Goal: Task Accomplishment & Management: Manage account settings

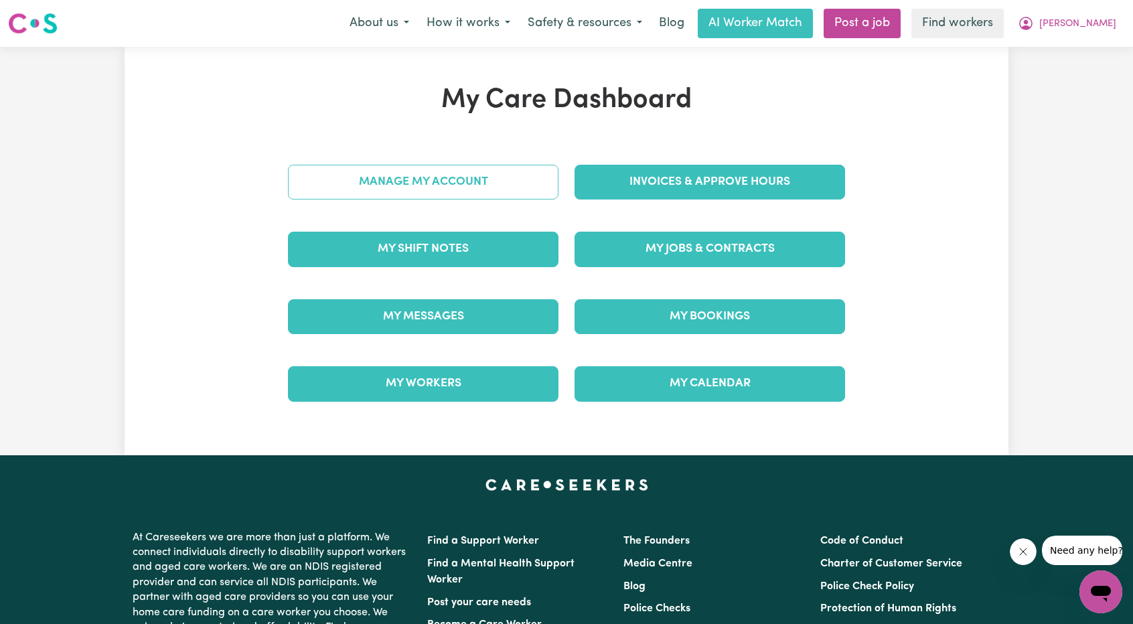
click at [441, 181] on link "Manage My Account" at bounding box center [423, 182] width 271 height 35
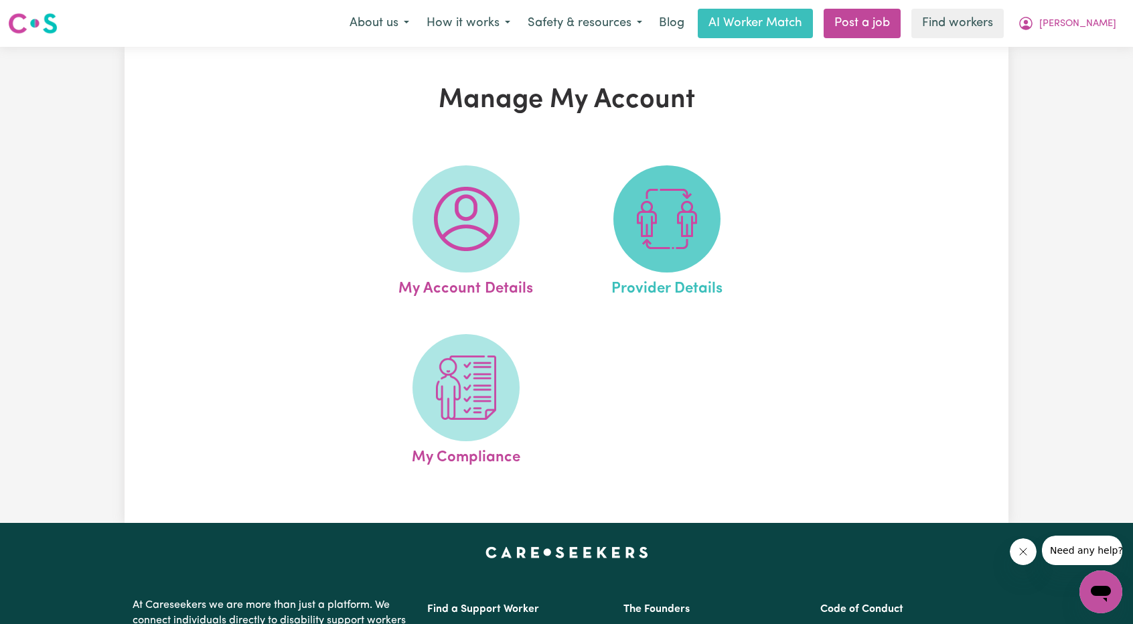
click at [648, 216] on img at bounding box center [667, 219] width 64 height 64
select select "NDIS_FUNDING_AGENCY_MANAGED"
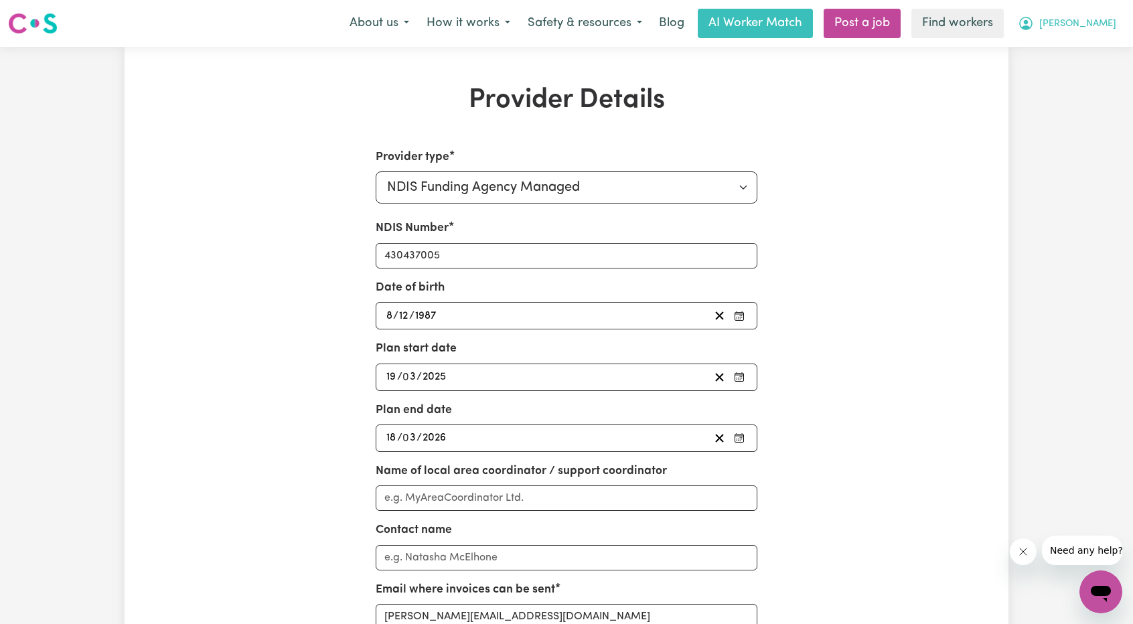
click at [1118, 25] on button "[PERSON_NAME]" at bounding box center [1067, 23] width 116 height 28
click at [1064, 48] on link "My Dashboard" at bounding box center [1072, 52] width 106 height 25
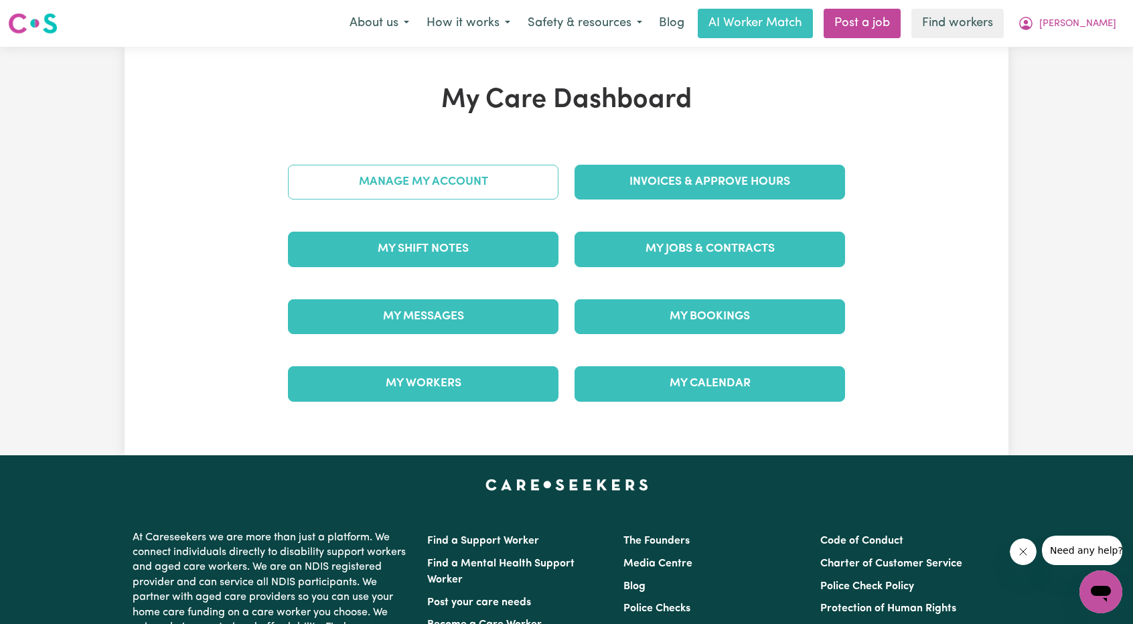
click at [466, 184] on link "Manage My Account" at bounding box center [423, 182] width 271 height 35
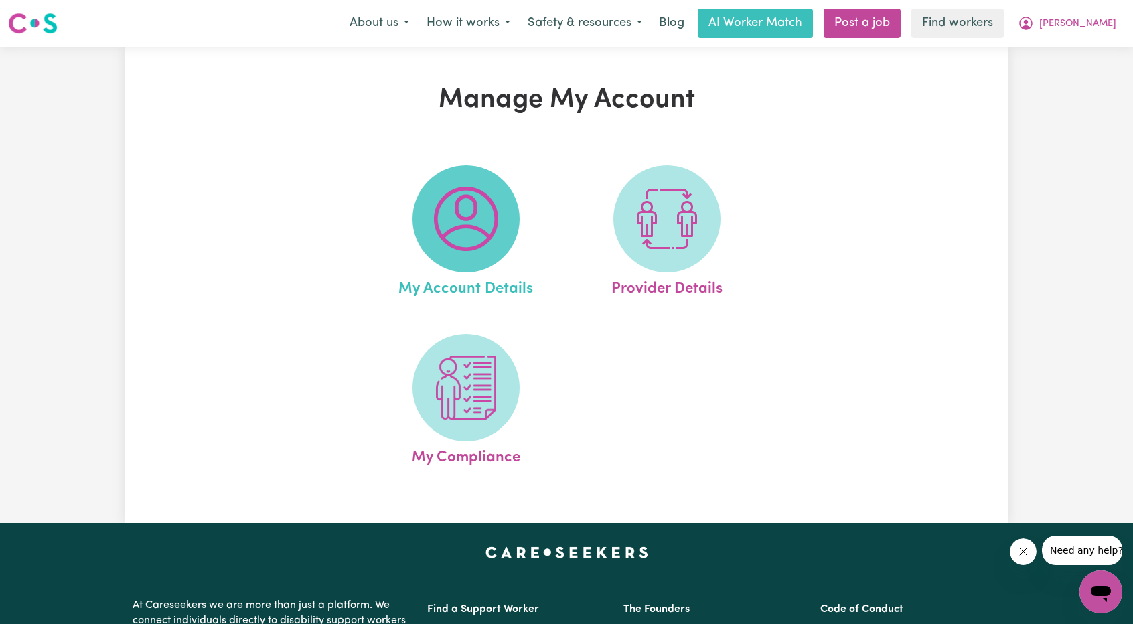
click at [486, 190] on img at bounding box center [466, 219] width 64 height 64
select select "Australian"
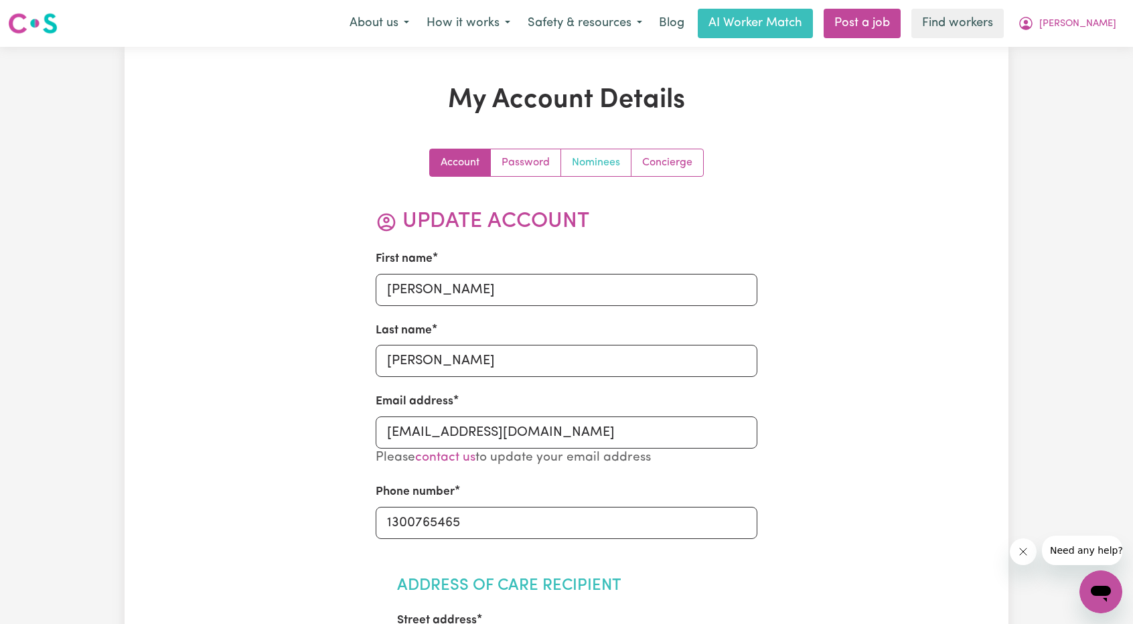
click at [592, 163] on link "Nominees" at bounding box center [596, 162] width 70 height 27
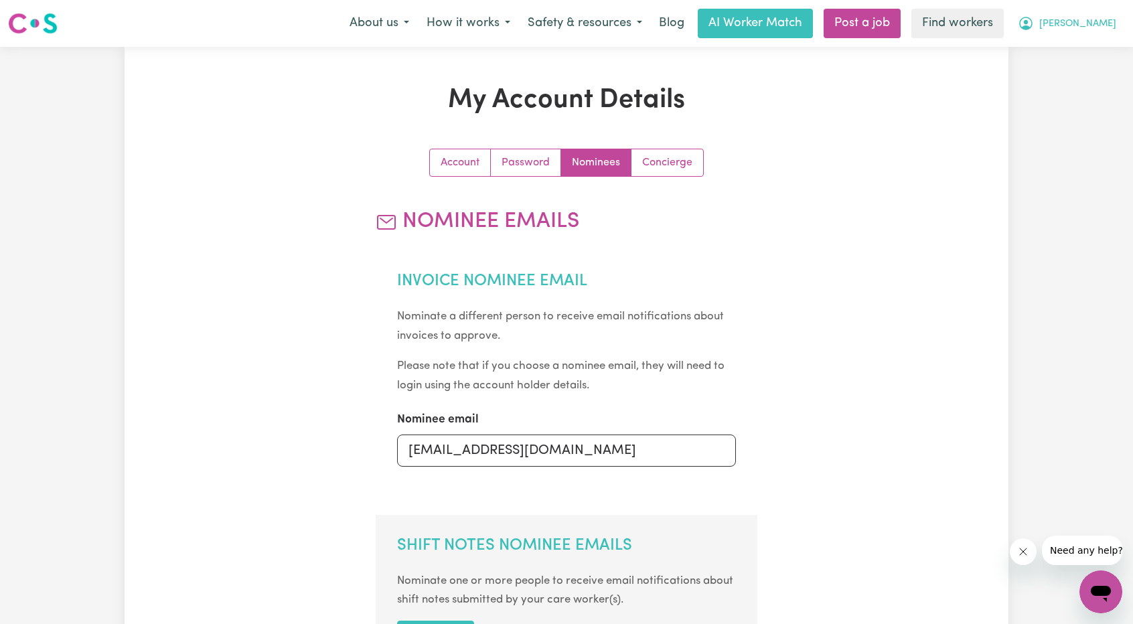
click at [1091, 27] on span "[PERSON_NAME]" at bounding box center [1077, 24] width 77 height 15
click at [1075, 49] on link "My Dashboard" at bounding box center [1072, 52] width 106 height 25
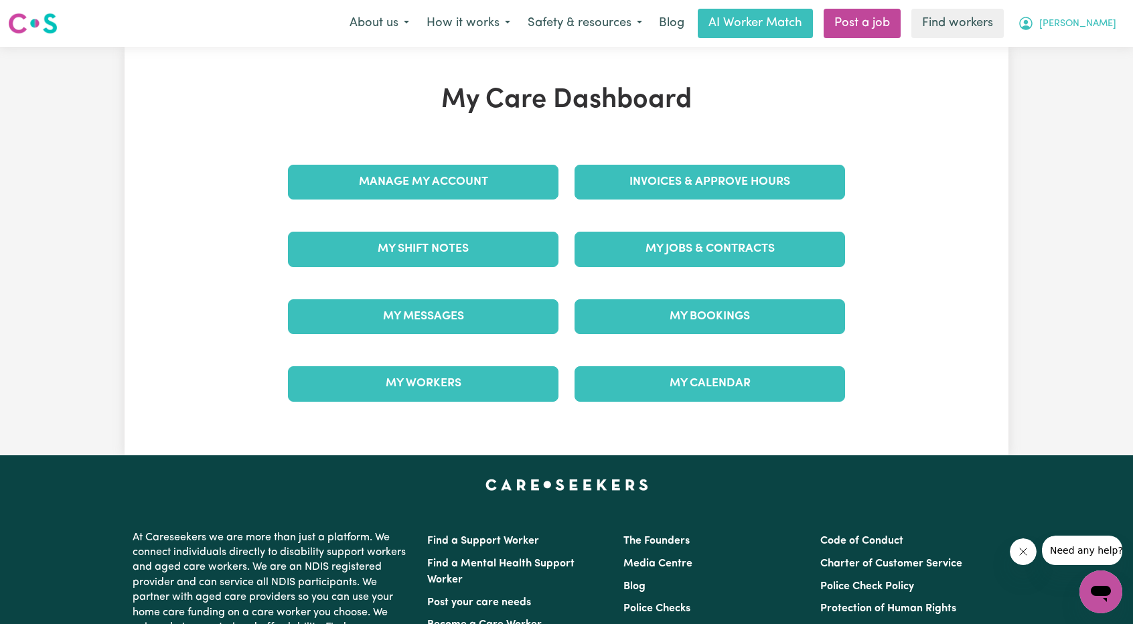
click at [1074, 35] on button "[PERSON_NAME]" at bounding box center [1067, 23] width 116 height 28
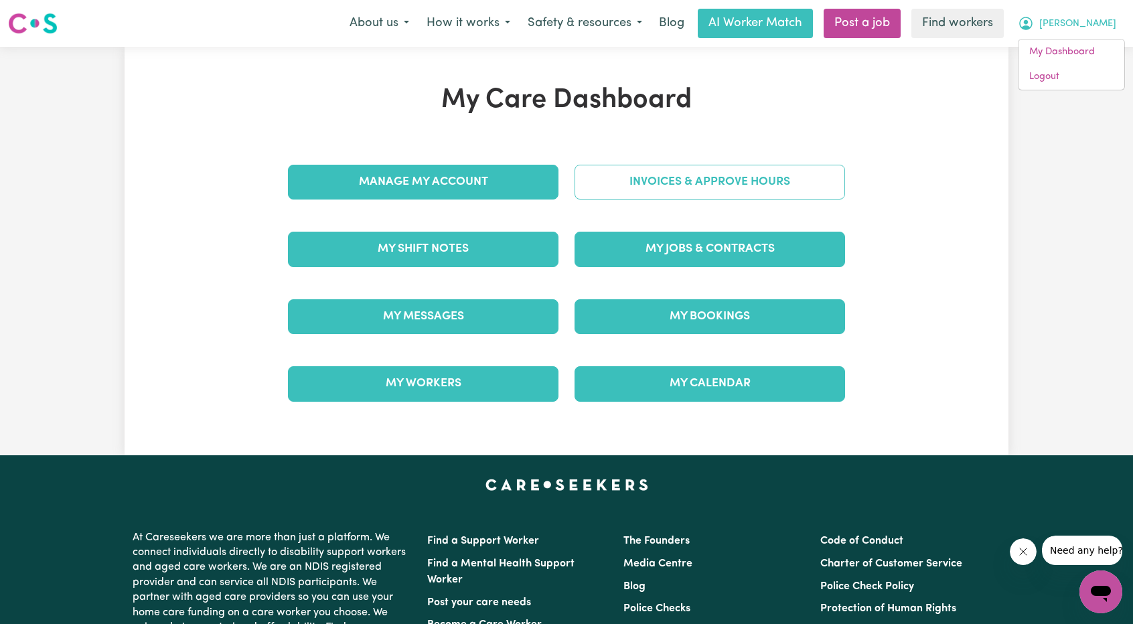
click at [740, 173] on link "Invoices & Approve Hours" at bounding box center [710, 182] width 271 height 35
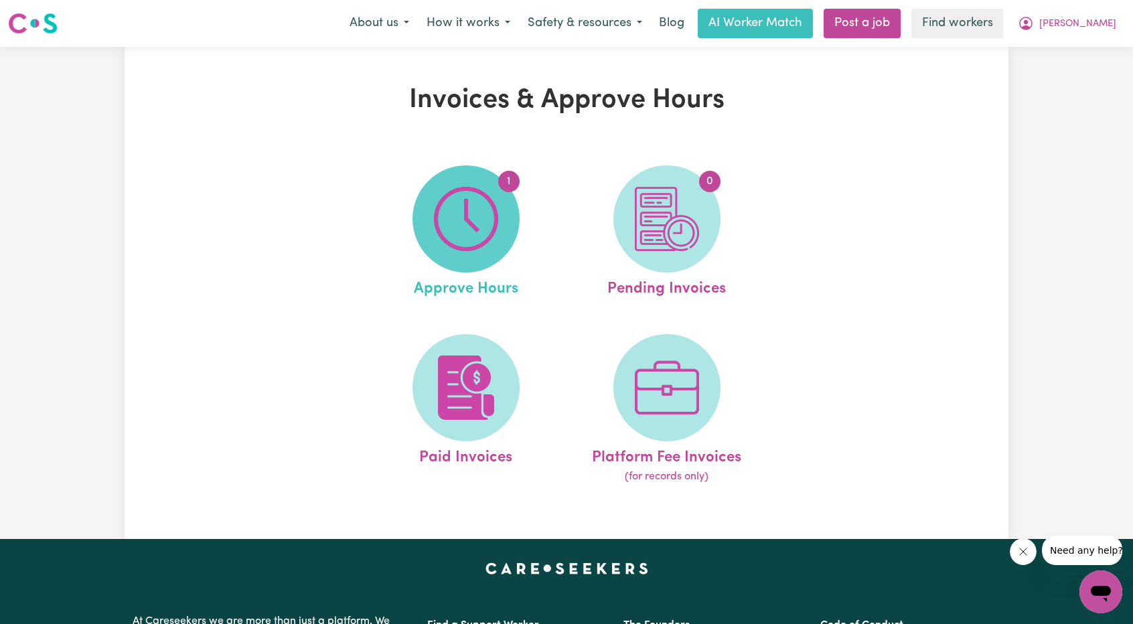
click at [512, 222] on span "1" at bounding box center [466, 218] width 107 height 107
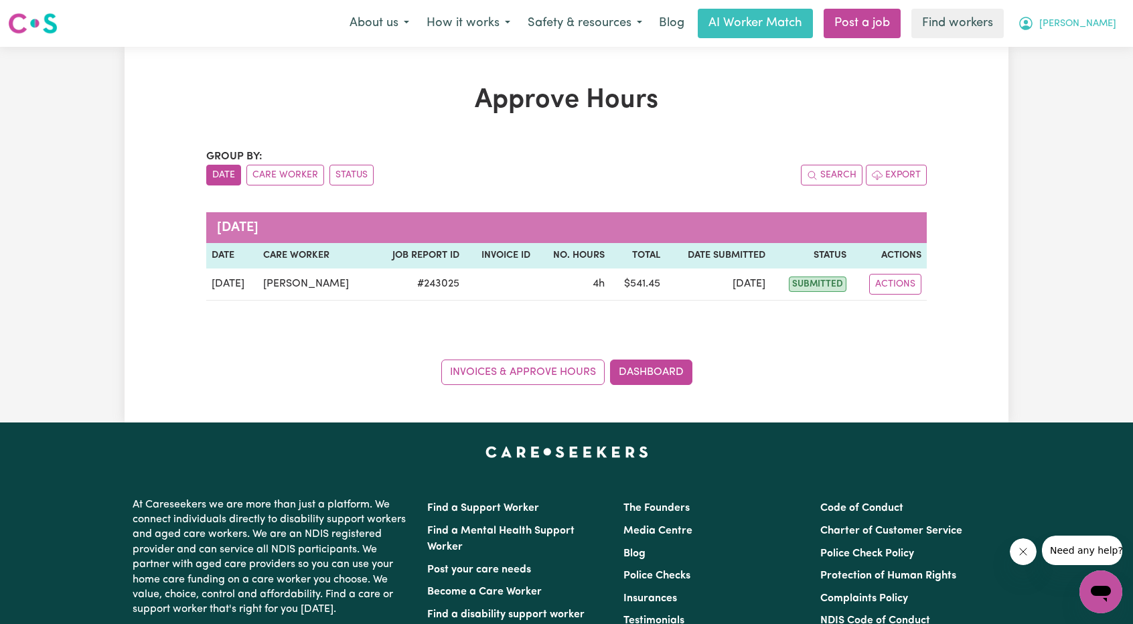
click at [1092, 26] on span "[PERSON_NAME]" at bounding box center [1077, 24] width 77 height 15
click at [1059, 46] on link "My Dashboard" at bounding box center [1072, 52] width 106 height 25
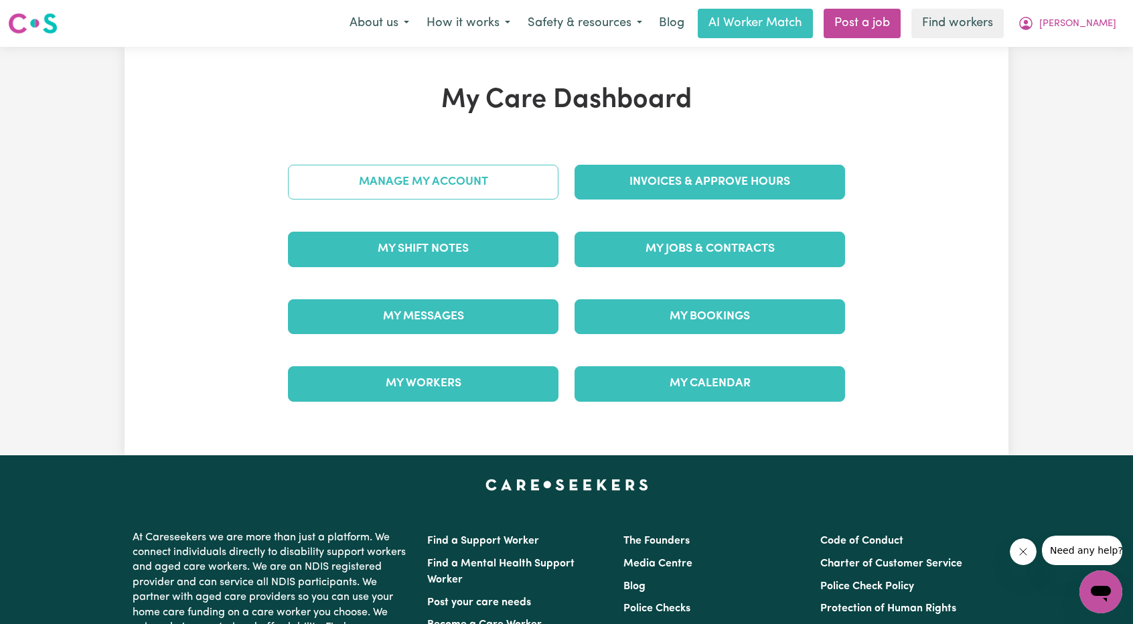
click at [438, 196] on link "Manage My Account" at bounding box center [423, 182] width 271 height 35
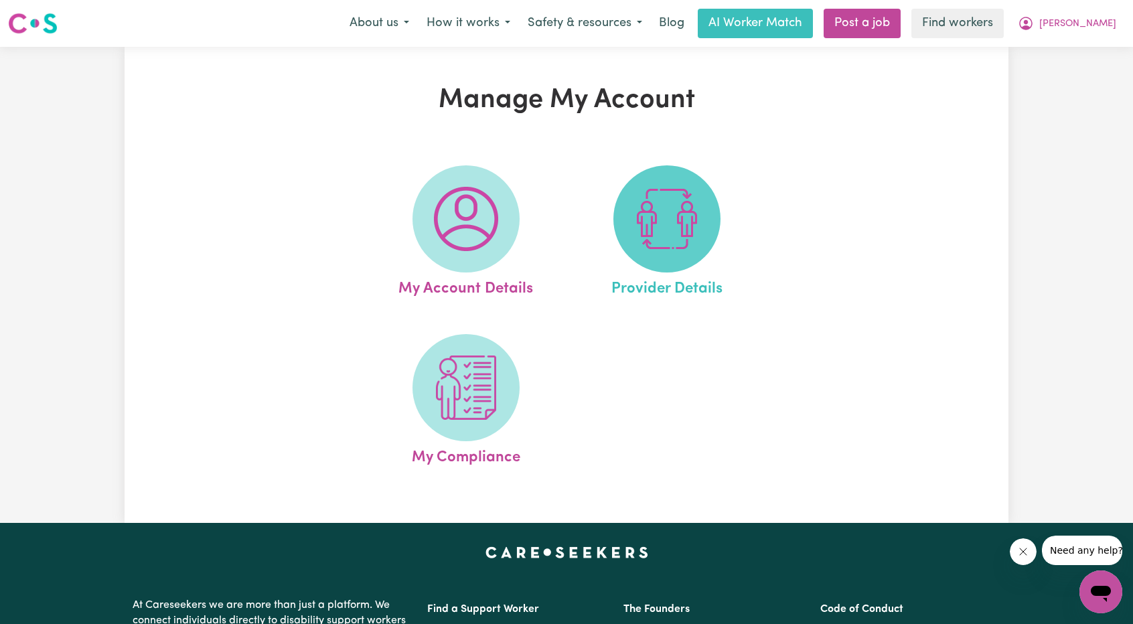
click at [671, 211] on img at bounding box center [667, 219] width 64 height 64
select select "NDIS_FUNDING_AGENCY_MANAGED"
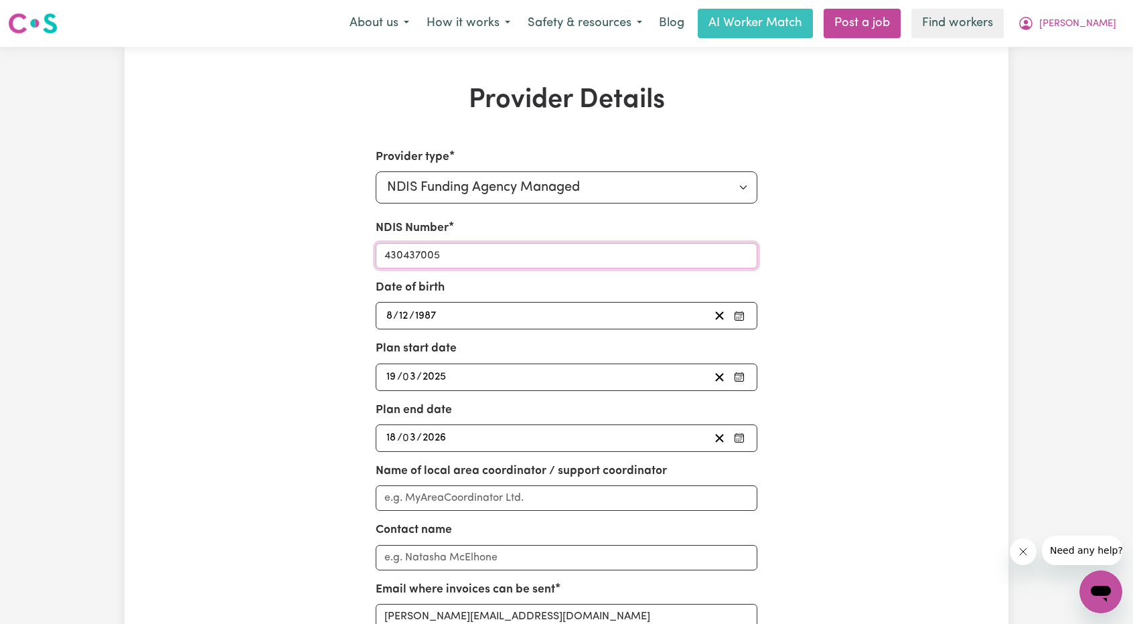
click at [497, 249] on input "430437005" at bounding box center [567, 255] width 382 height 25
click at [1034, 26] on icon "My Account" at bounding box center [1026, 23] width 16 height 16
click at [1049, 72] on link "Logout" at bounding box center [1072, 76] width 106 height 25
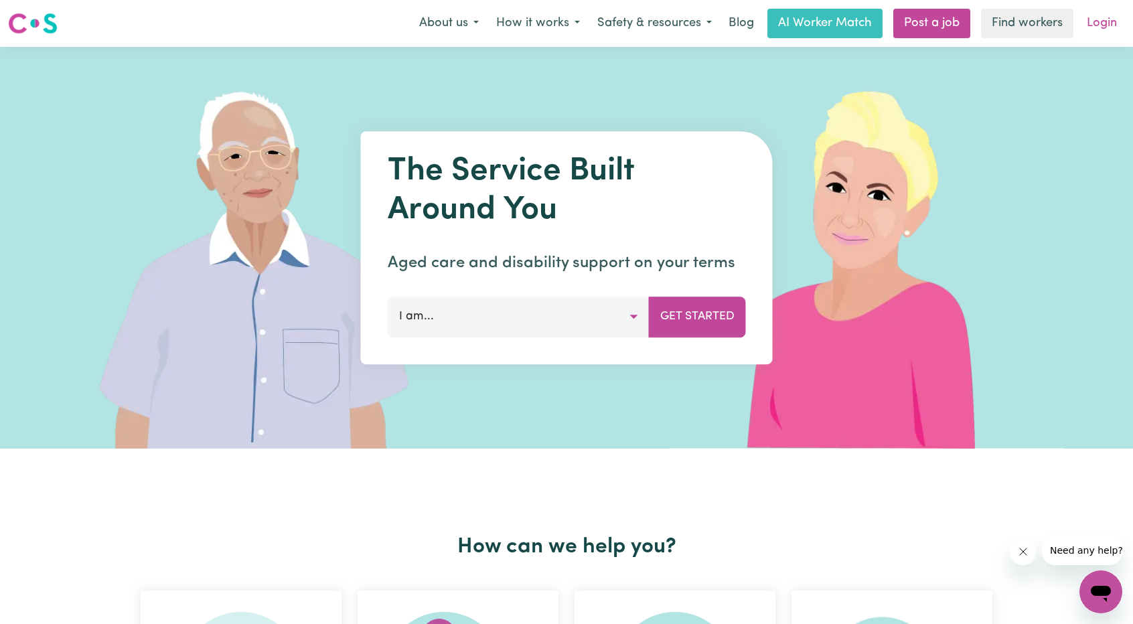
click at [1098, 21] on link "Login" at bounding box center [1102, 23] width 46 height 29
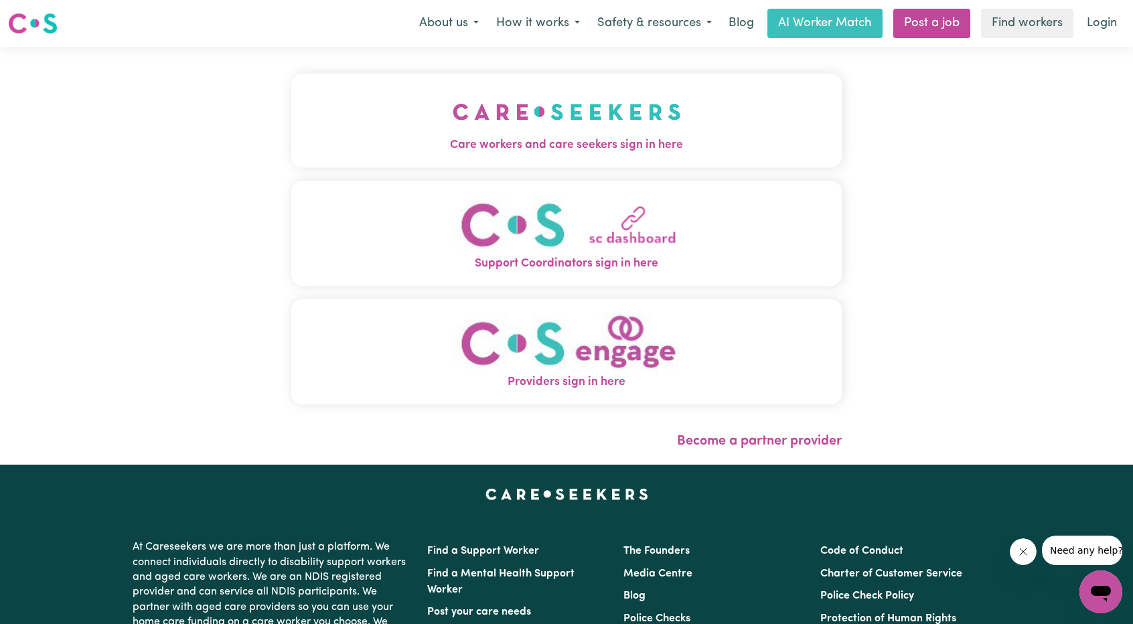
click at [453, 112] on img "Care workers and care seekers sign in here" at bounding box center [567, 112] width 228 height 50
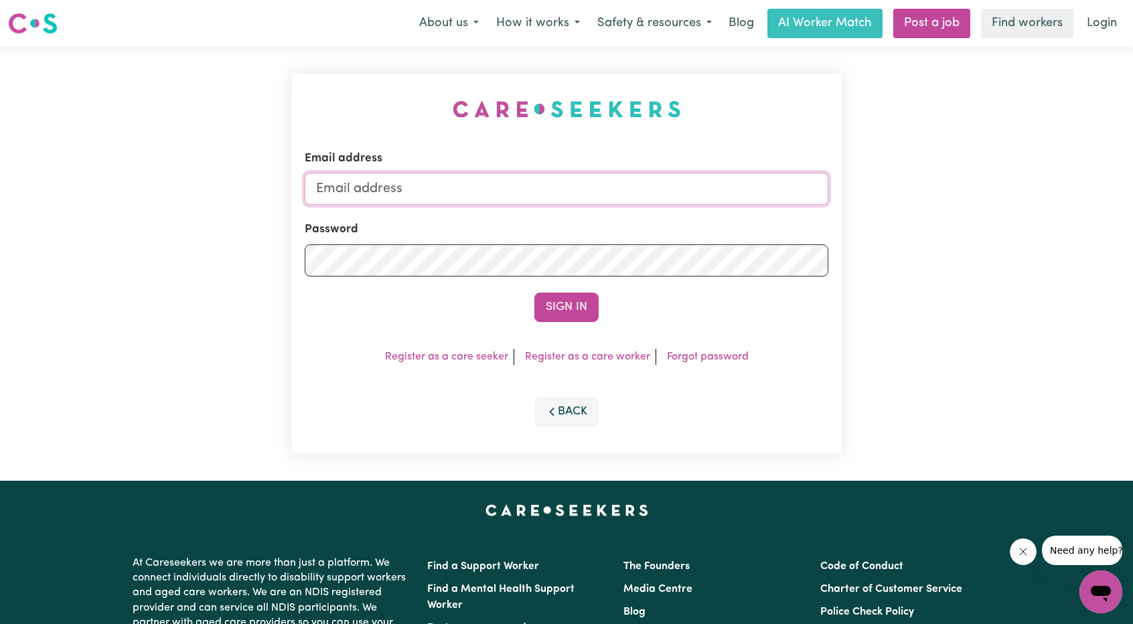
click at [546, 183] on input "Email address" at bounding box center [567, 189] width 524 height 32
drag, startPoint x: 388, startPoint y: 190, endPoint x: 702, endPoint y: 243, distance: 318.0
click at [747, 215] on form "Email address [EMAIL_ADDRESS][PERSON_NAME][DOMAIN_NAME] Password Sign In" at bounding box center [567, 236] width 524 height 172
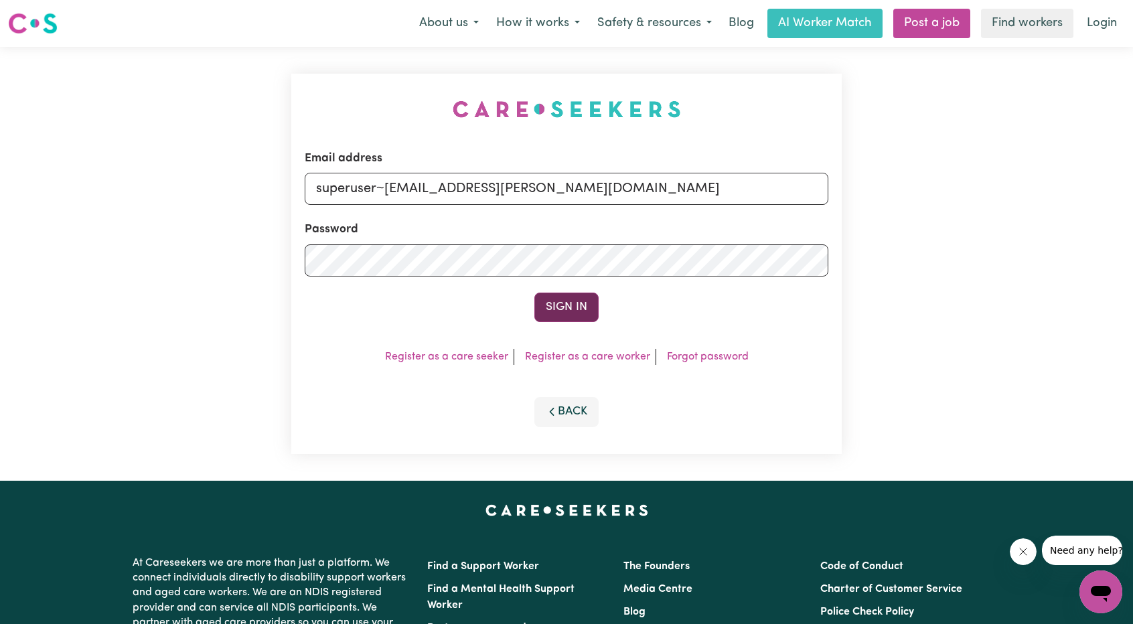
type input "superuser~[EMAIL_ADDRESS][PERSON_NAME][DOMAIN_NAME]"
click at [559, 297] on button "Sign In" at bounding box center [566, 307] width 64 height 29
